Goal: Contribute content: Contribute content

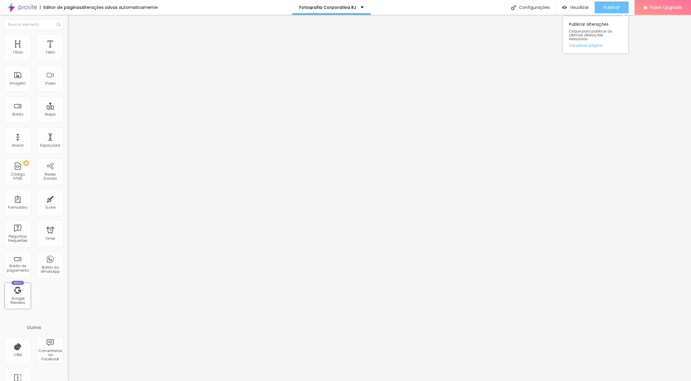
click at [609, 4] on div "Publicar" at bounding box center [612, 7] width 16 height 12
click at [579, 7] on span "Visualizar" at bounding box center [574, 7] width 19 height 5
click at [68, 38] on li "Estilo" at bounding box center [102, 37] width 68 height 6
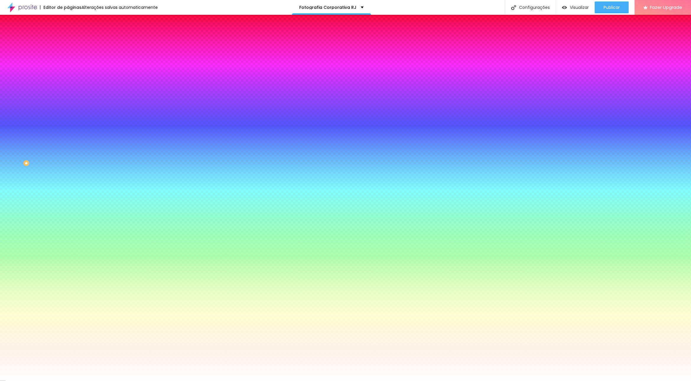
click at [68, 40] on li "Avançado" at bounding box center [102, 43] width 68 height 6
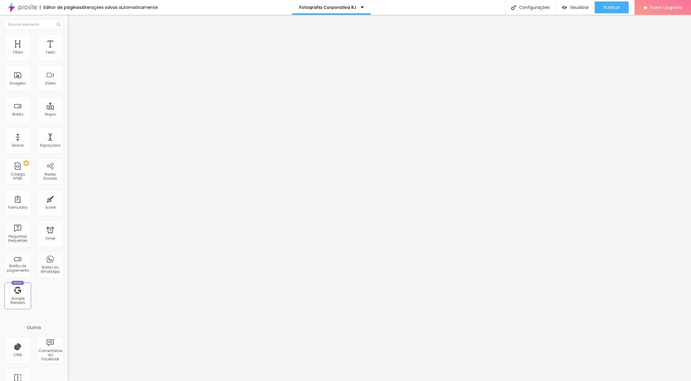
click at [72, 22] on img "button" at bounding box center [74, 21] width 5 height 5
click at [68, 94] on div "Editar Texto Estilo Avançado Tipografia Voltar ao padrão Sombra DESATIVADO Volt…" at bounding box center [102, 198] width 68 height 366
click at [68, 39] on li "Avançado" at bounding box center [102, 37] width 68 height 6
type input "9"
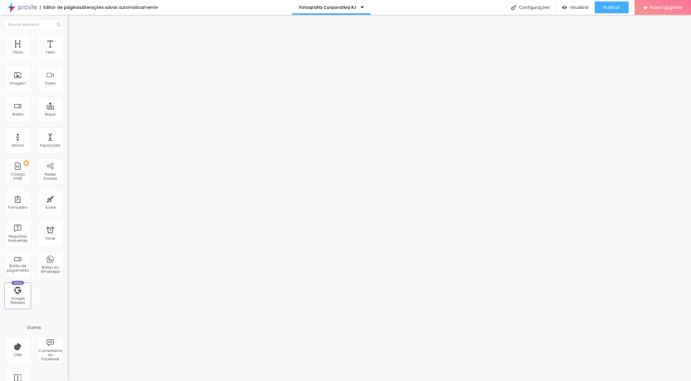
type input "12"
type input "13"
type input "14"
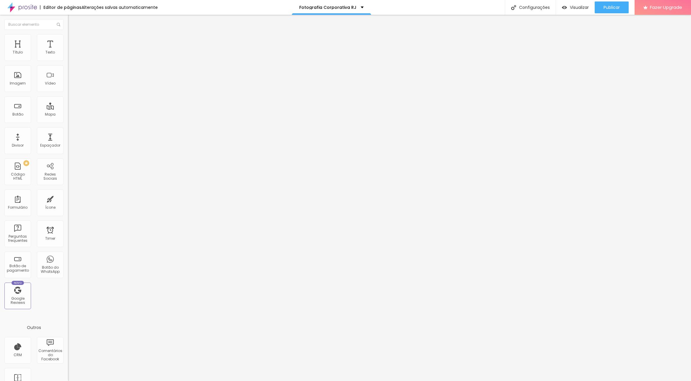
type input "14"
type input "15"
type input "16"
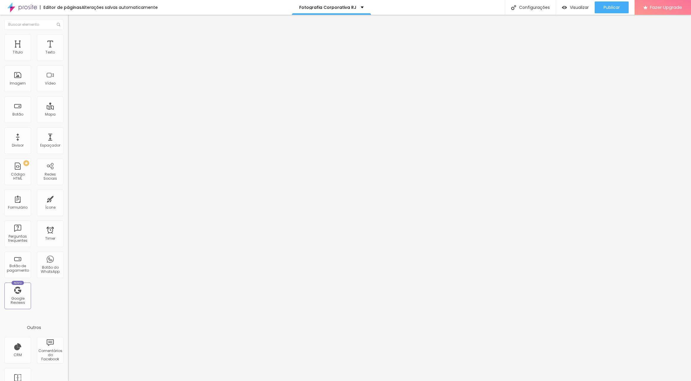
type input "17"
type input "21"
type input "18"
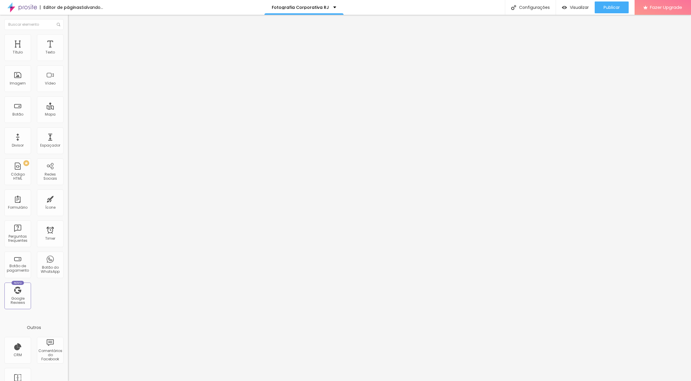
type input "18"
type input "15"
type input "14"
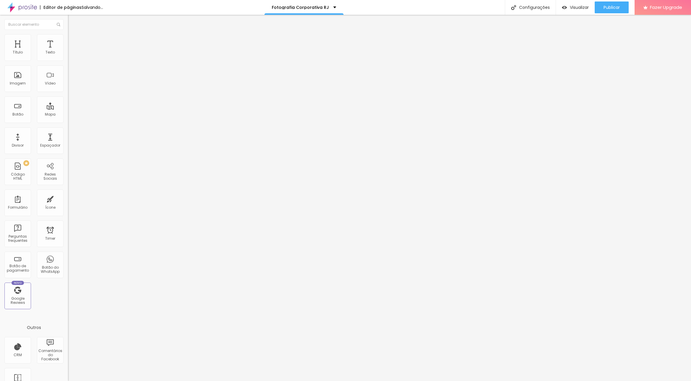
type input "13"
type input "12"
type input "11"
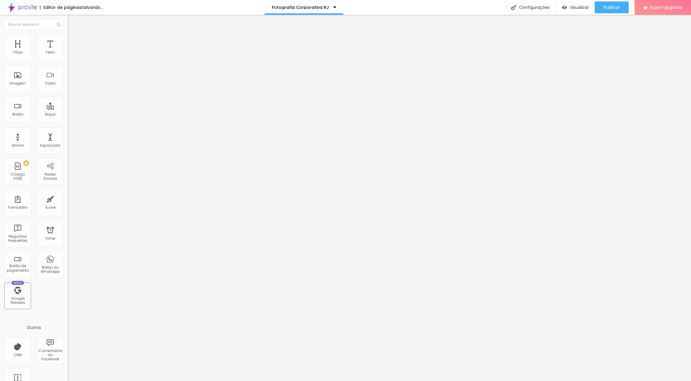
type input "11"
type input "10"
click at [68, 192] on input "range" at bounding box center [87, 194] width 38 height 5
click at [68, 34] on img at bounding box center [70, 30] width 5 height 5
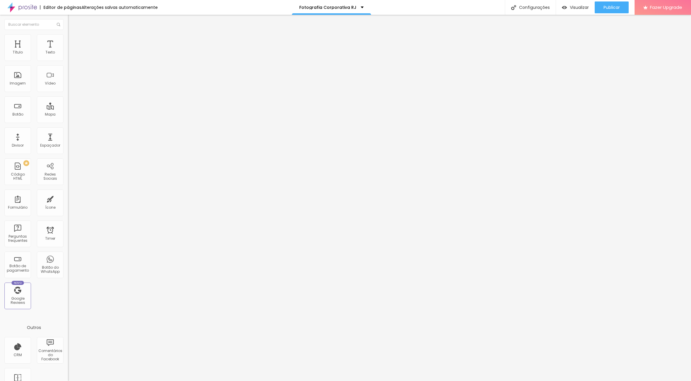
click at [70, 55] on icon "button" at bounding box center [72, 53] width 4 height 4
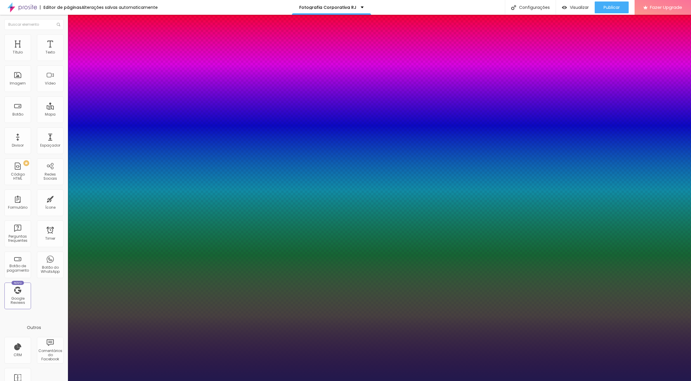
type input "1"
type input "17"
type input "1"
type input "18"
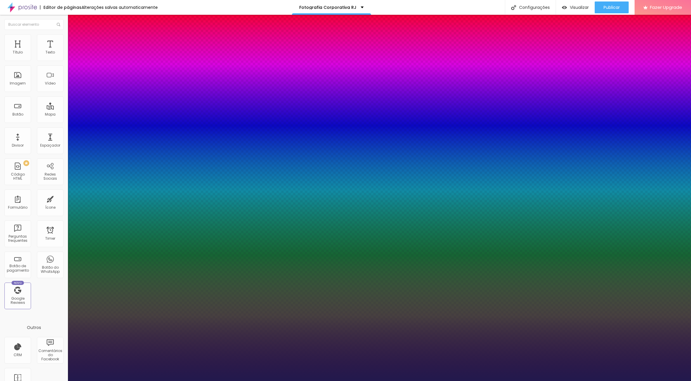
type input "18"
type input "1"
type input "19"
type input "1"
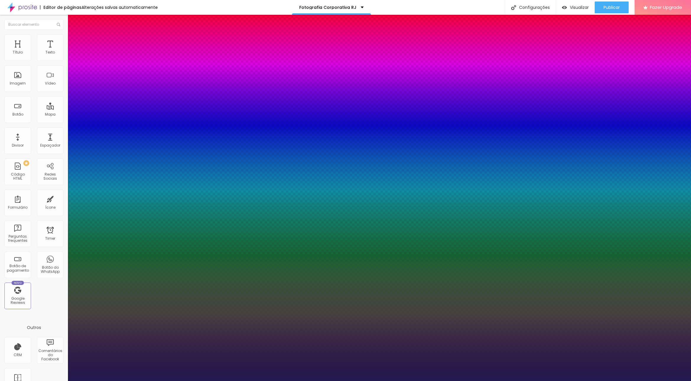
type input "20"
type input "1"
type input "21"
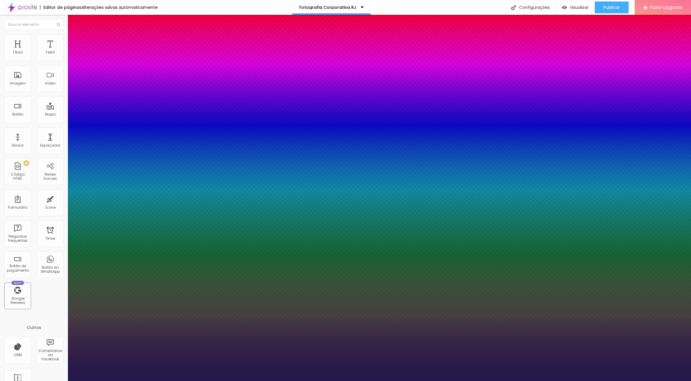
type input "1"
type input "22"
type input "1"
type input "23"
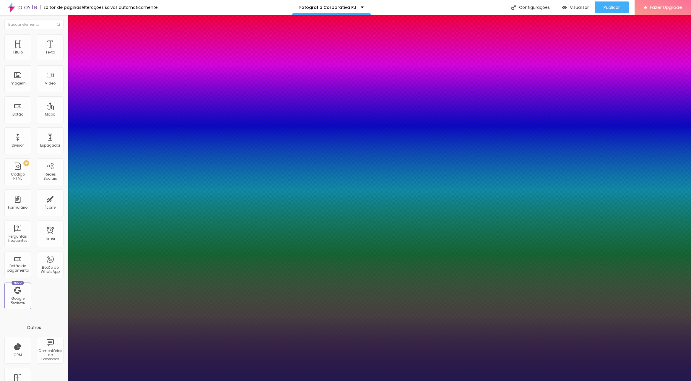
type input "23"
type input "1"
type input "24"
type input "1"
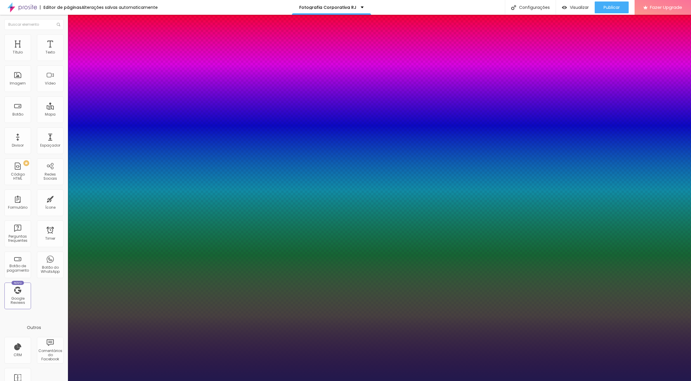
type input "25"
type input "1"
type input "26"
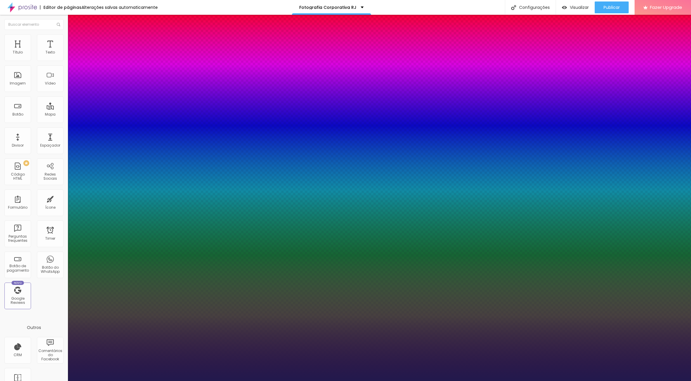
type input "1"
type input "27"
type input "1"
type input "28"
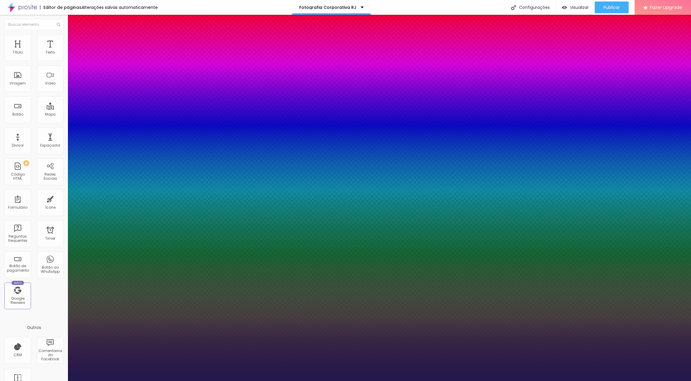
type input "28"
type input "1"
type input "29"
type input "1"
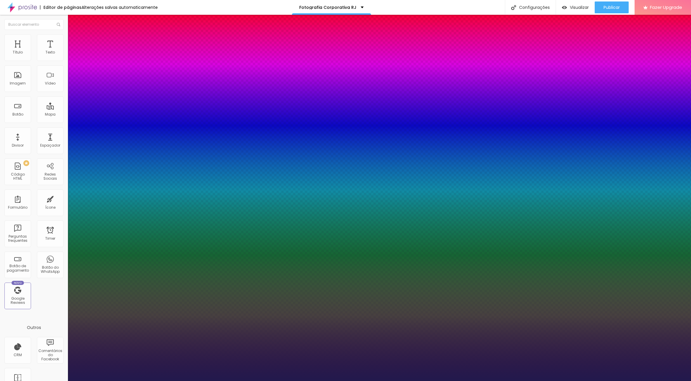
type input "30"
type input "1"
type input "31"
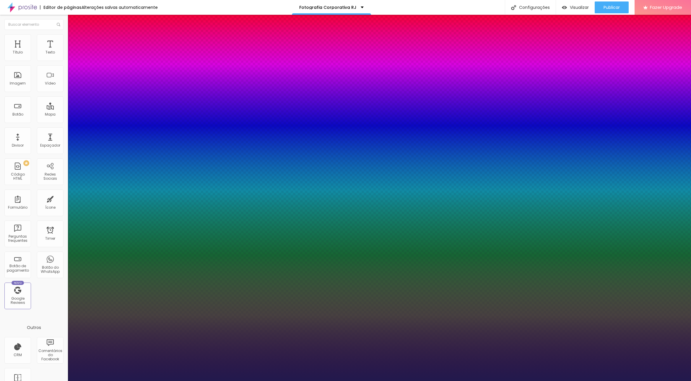
type input "1"
type input "32"
type input "1"
type input "33"
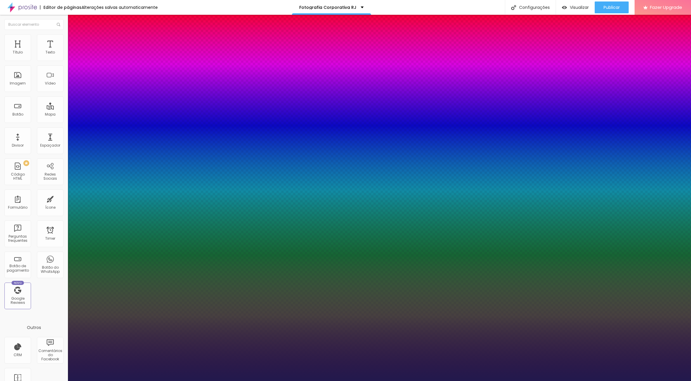
type input "33"
type input "1"
type input "34"
type input "1"
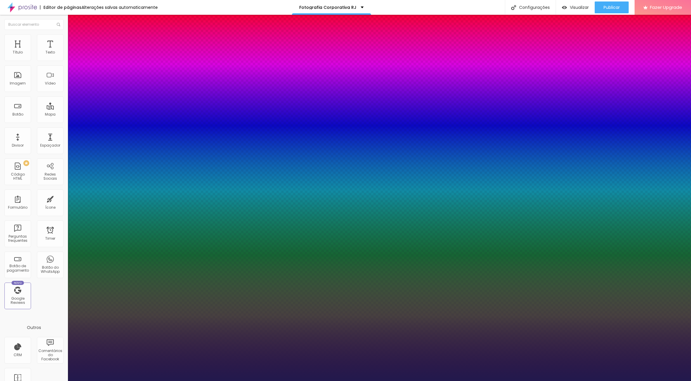
type input "35"
type input "1"
type input "36"
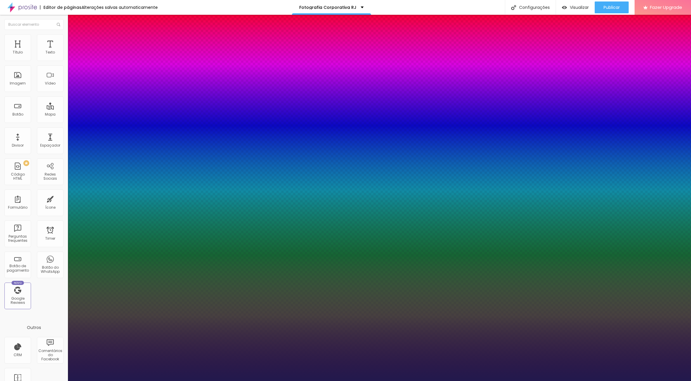
type input "1"
type input "37"
type input "1"
type input "38"
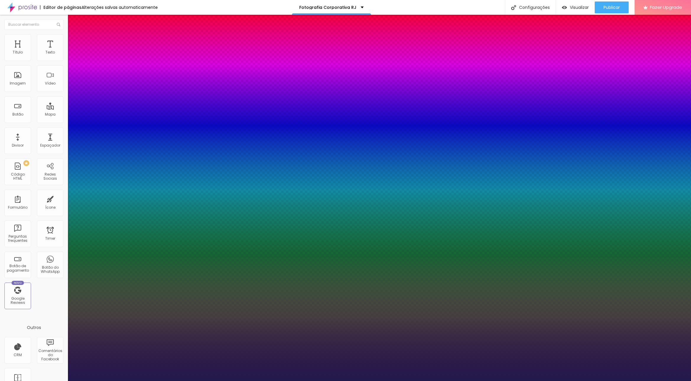
type input "38"
type input "1"
drag, startPoint x: 80, startPoint y: 97, endPoint x: 90, endPoint y: 102, distance: 10.6
type input "38"
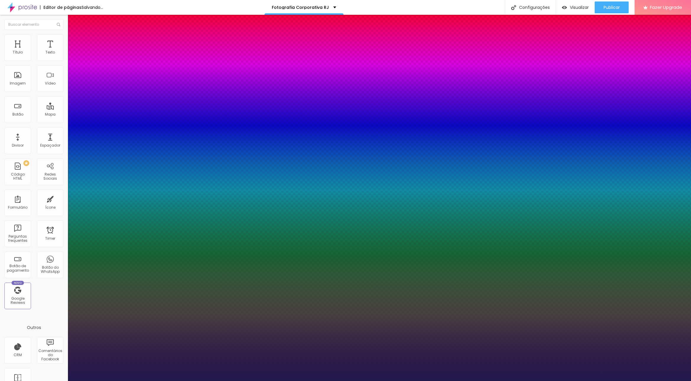
type input "1"
click at [380, 381] on div at bounding box center [345, 381] width 691 height 0
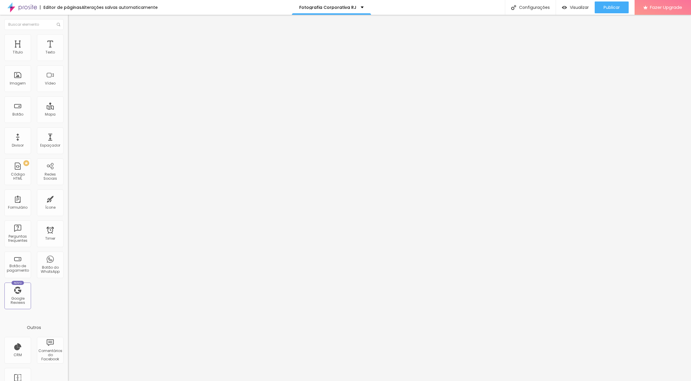
click at [68, 36] on img at bounding box center [70, 36] width 5 height 5
click at [68, 37] on li "Avançado" at bounding box center [102, 37] width 68 height 6
click at [68, 39] on li "Estilo" at bounding box center [102, 37] width 68 height 6
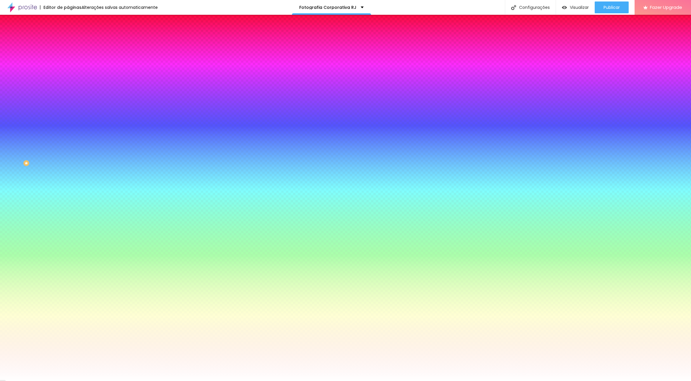
click at [68, 54] on span "Adicionar imagem" at bounding box center [87, 51] width 38 height 5
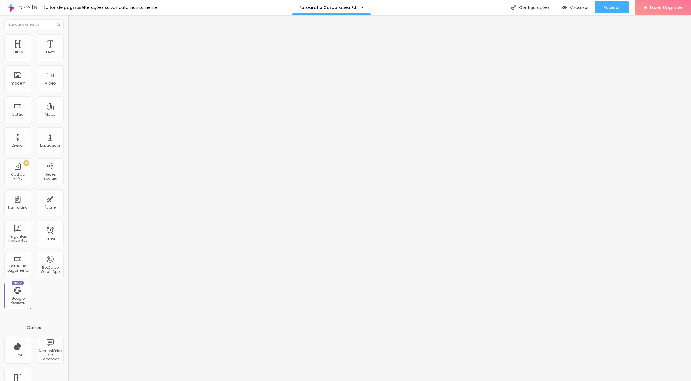
click at [68, 36] on img at bounding box center [70, 36] width 5 height 5
click at [68, 38] on li "Estilo" at bounding box center [102, 37] width 68 height 6
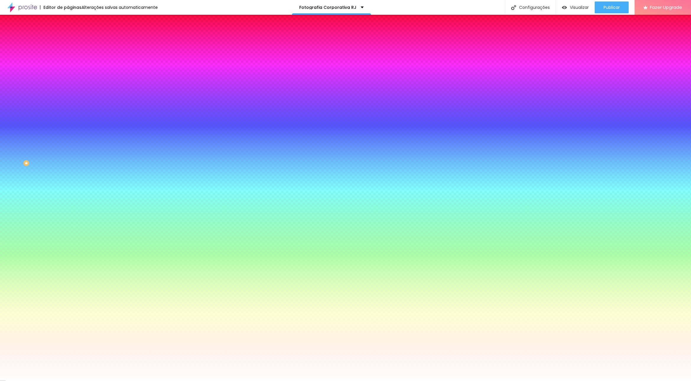
click at [68, 56] on div at bounding box center [102, 56] width 68 height 0
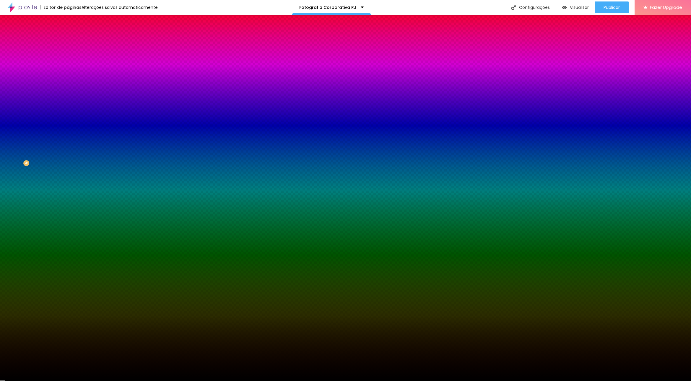
drag, startPoint x: 22, startPoint y: 79, endPoint x: -6, endPoint y: 121, distance: 50.1
click at [0, 121] on html "Editor de páginas Alterações [PERSON_NAME] automaticamente Fotografia Corporati…" at bounding box center [345, 190] width 691 height 381
click at [68, 56] on div at bounding box center [102, 56] width 68 height 0
drag, startPoint x: 59, startPoint y: 82, endPoint x: 57, endPoint y: 93, distance: 11.7
click at [57, 93] on div at bounding box center [345, 190] width 691 height 381
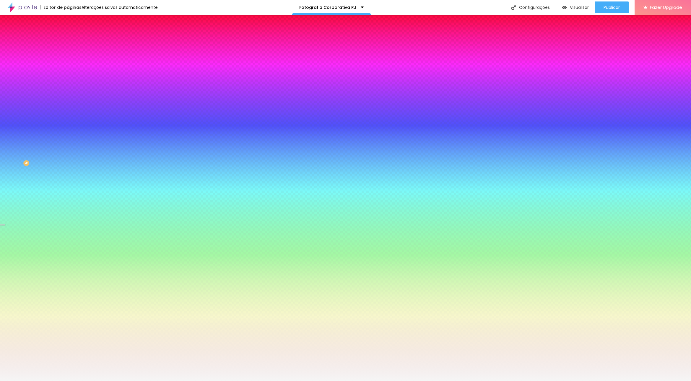
type input "#FFFFFF"
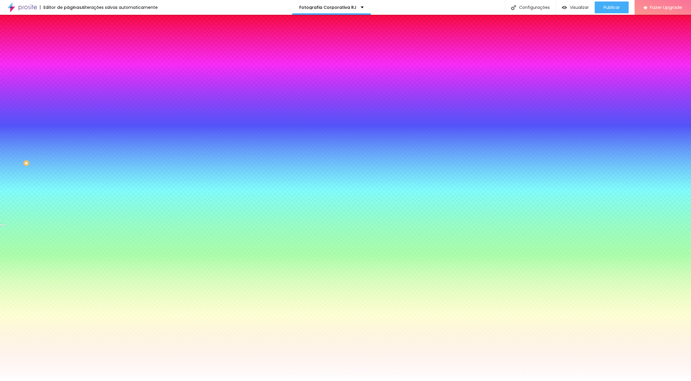
drag, startPoint x: 20, startPoint y: 79, endPoint x: -3, endPoint y: 61, distance: 29.3
click at [0, 61] on html "Editor de páginas Alterações [PERSON_NAME] automaticamente Fotografia Corporati…" at bounding box center [345, 190] width 691 height 381
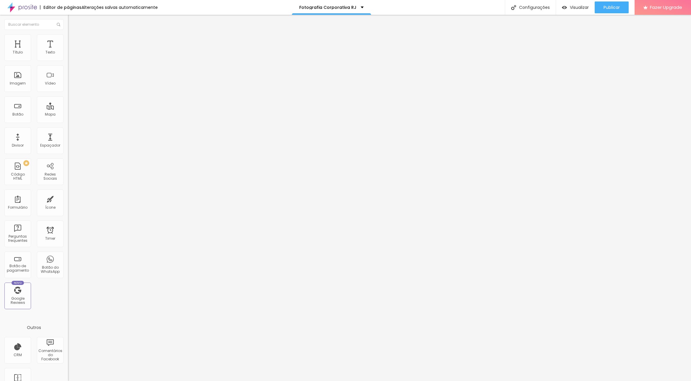
click at [68, 36] on img at bounding box center [70, 36] width 5 height 5
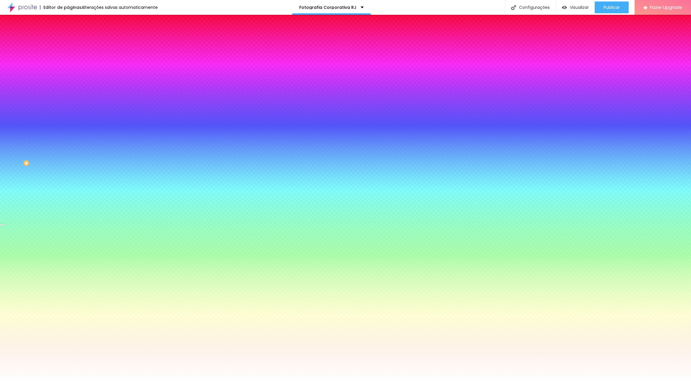
click at [68, 56] on div at bounding box center [102, 56] width 68 height 0
drag, startPoint x: 60, startPoint y: 92, endPoint x: 60, endPoint y: 50, distance: 42.5
click at [59, 95] on div at bounding box center [345, 190] width 691 height 381
click at [68, 40] on img at bounding box center [70, 42] width 5 height 5
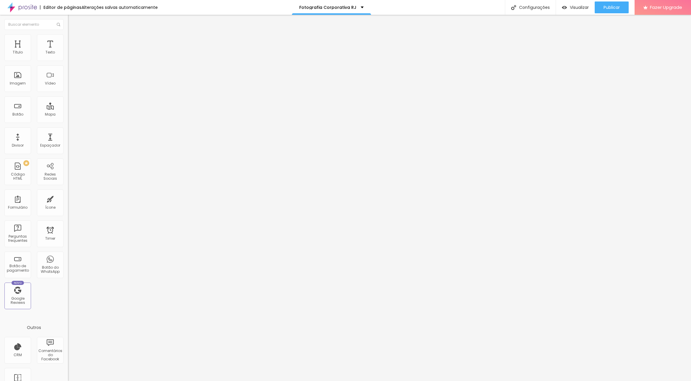
type input "15"
type input "10"
type input "5"
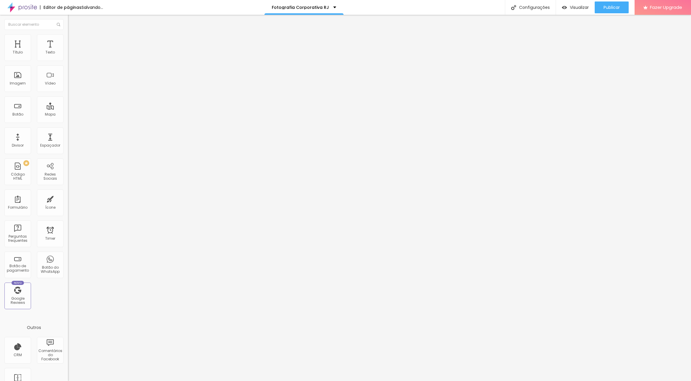
type input "5"
type input "0"
drag, startPoint x: 22, startPoint y: 59, endPoint x: 14, endPoint y: 59, distance: 8.6
type input "0"
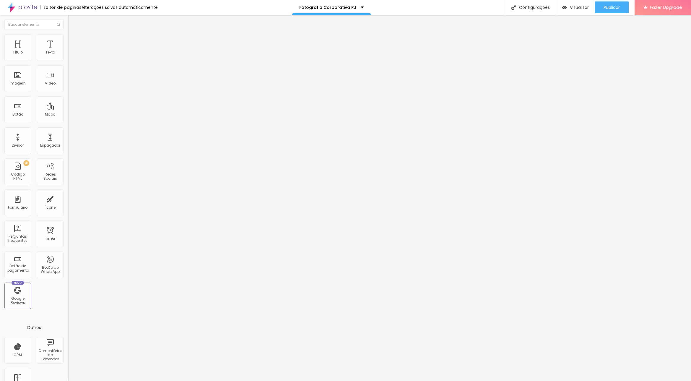
click at [68, 115] on input "range" at bounding box center [87, 117] width 38 height 5
click at [68, 36] on img at bounding box center [70, 36] width 5 height 5
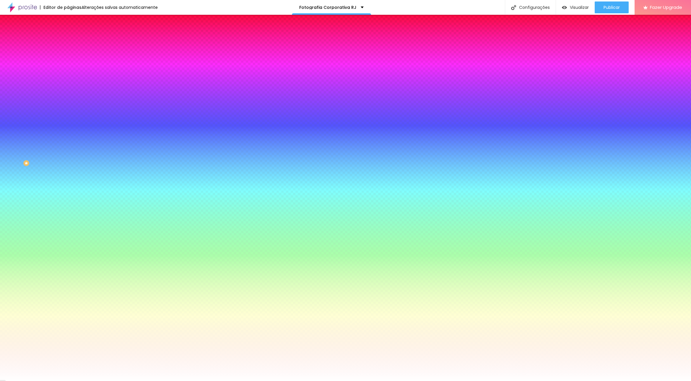
click at [68, 61] on span "Nenhum" at bounding box center [75, 58] width 15 height 5
click at [68, 71] on span "Parallax" at bounding box center [75, 68] width 14 height 5
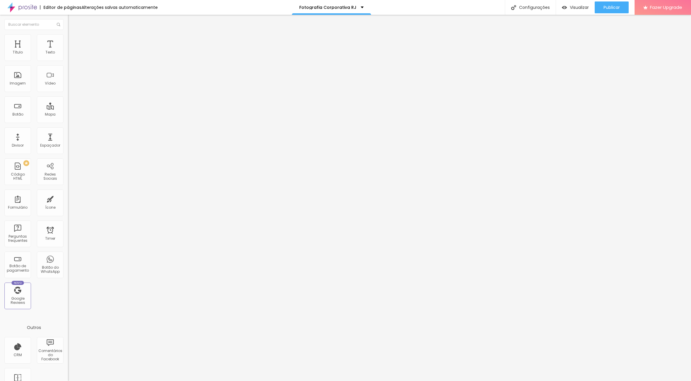
click at [68, 34] on img at bounding box center [70, 36] width 5 height 5
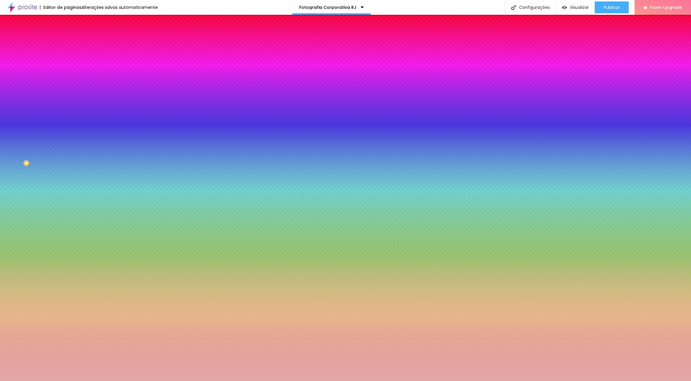
click at [68, 54] on span "Trocar imagem" at bounding box center [84, 51] width 32 height 5
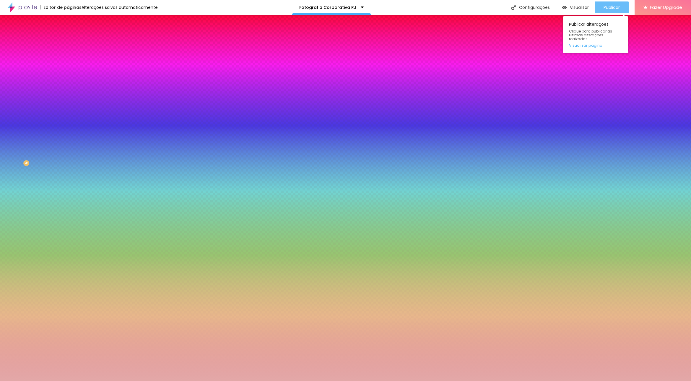
click at [611, 8] on span "Publicar" at bounding box center [612, 7] width 16 height 5
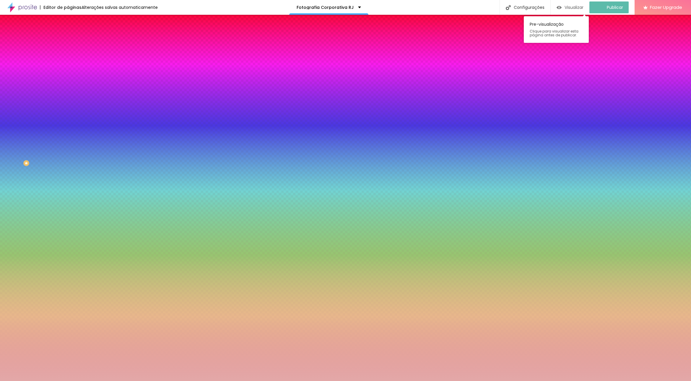
click at [572, 7] on span "Visualizar" at bounding box center [574, 7] width 19 height 5
